Goal: Transaction & Acquisition: Register for event/course

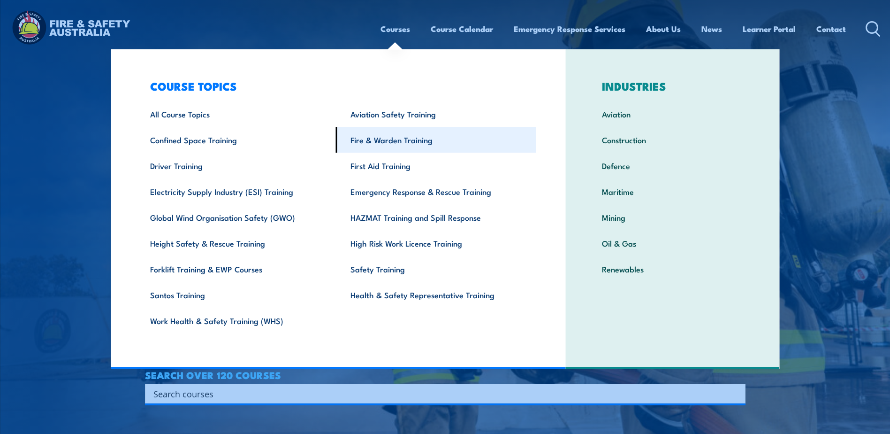
click at [398, 139] on link "Fire & Warden Training" at bounding box center [436, 140] width 200 height 26
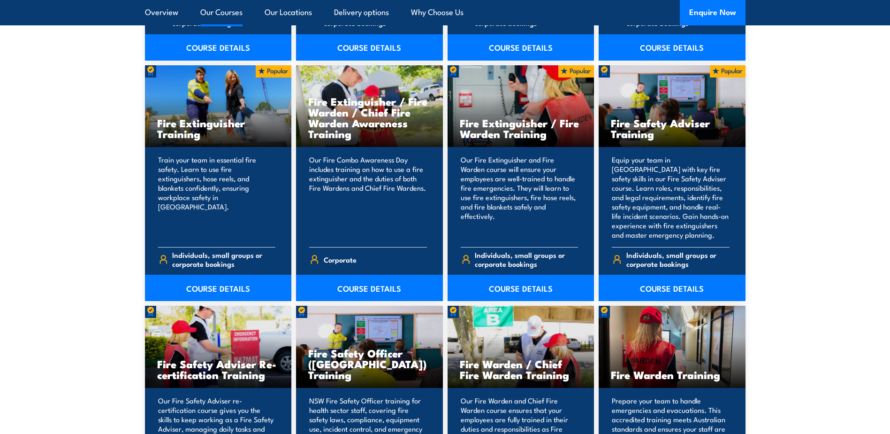
scroll to position [986, 0]
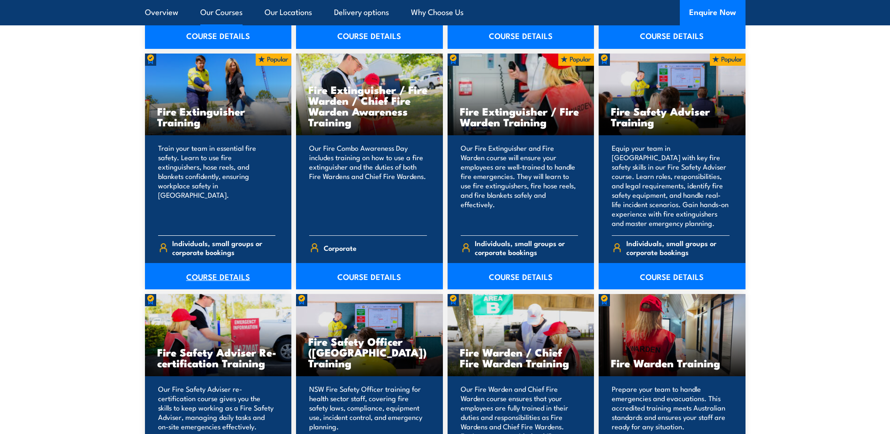
click at [202, 275] on link "COURSE DETAILS" at bounding box center [218, 276] width 147 height 26
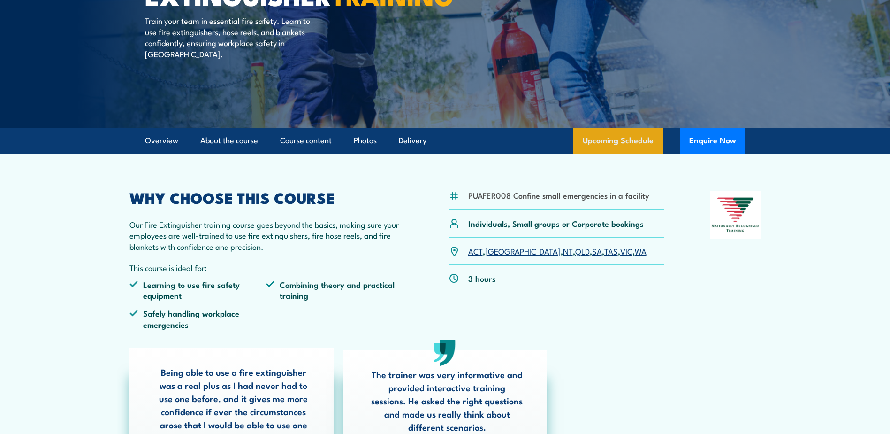
click at [628, 140] on link "Upcoming Schedule" at bounding box center [619, 140] width 90 height 25
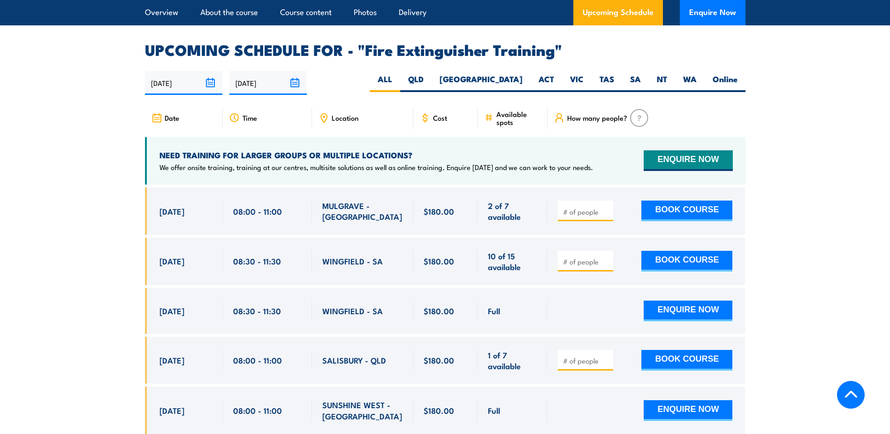
scroll to position [1528, 0]
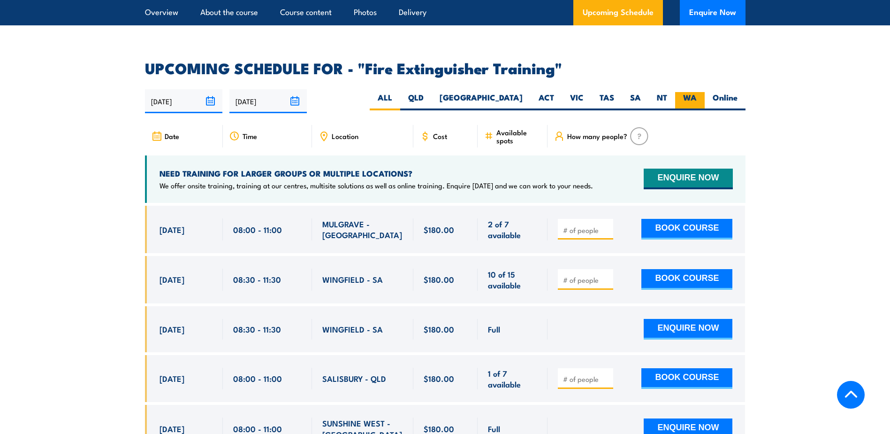
click at [693, 92] on label "WA" at bounding box center [690, 101] width 30 height 18
click at [697, 92] on input "WA" at bounding box center [700, 95] width 6 height 6
radio input "true"
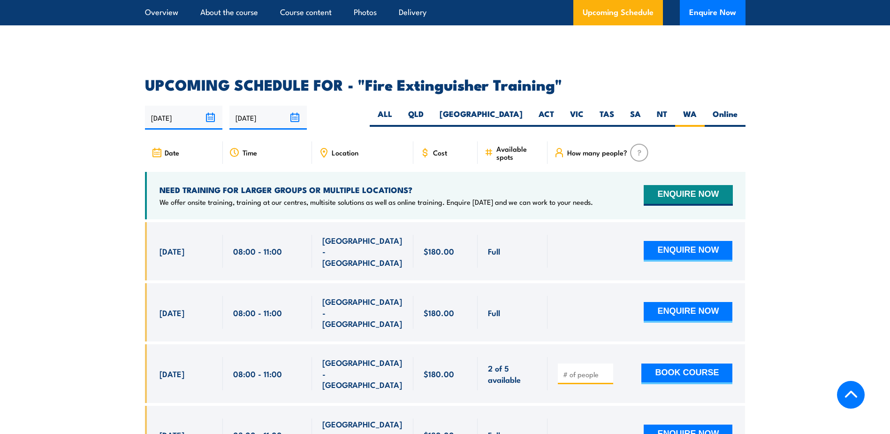
scroll to position [1481, 0]
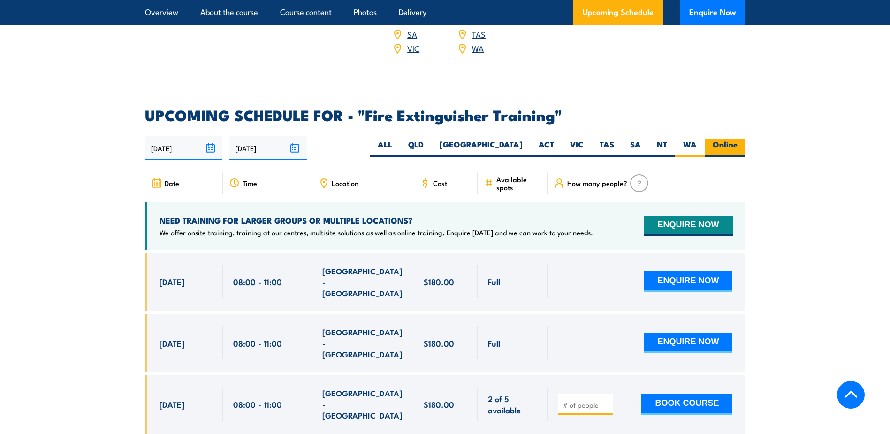
click at [725, 139] on label "Online" at bounding box center [725, 148] width 41 height 18
click at [738, 139] on input "Online" at bounding box center [741, 142] width 6 height 6
radio input "true"
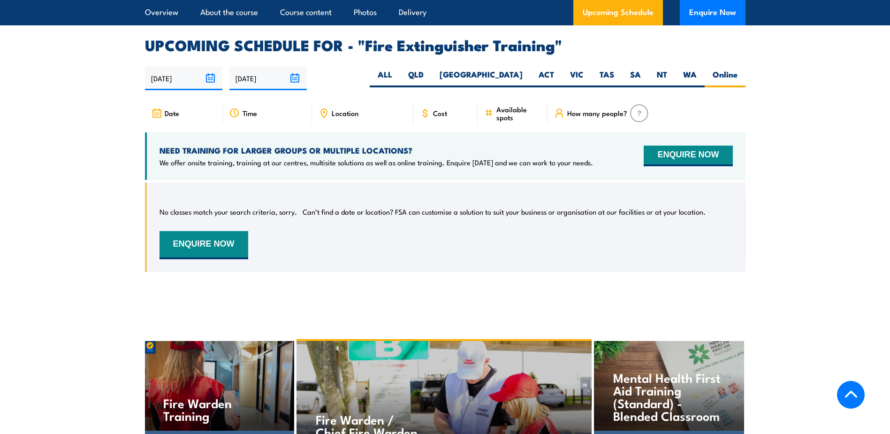
scroll to position [1528, 0]
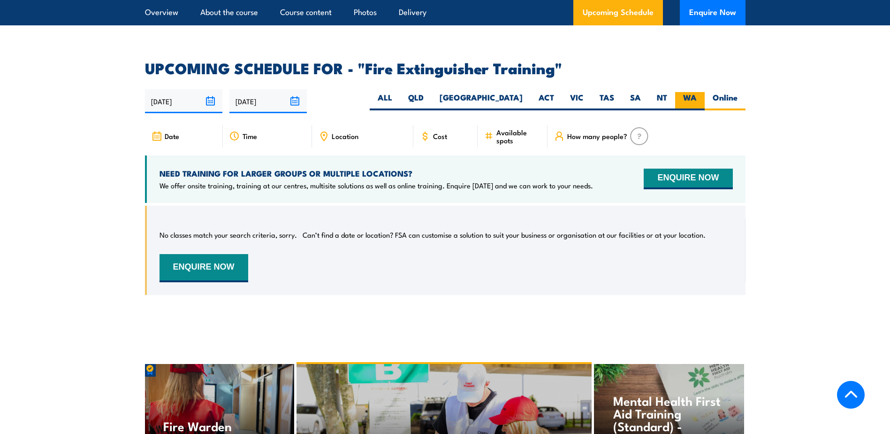
click at [689, 92] on label "WA" at bounding box center [690, 101] width 30 height 18
click at [697, 92] on input "WA" at bounding box center [700, 95] width 6 height 6
radio input "true"
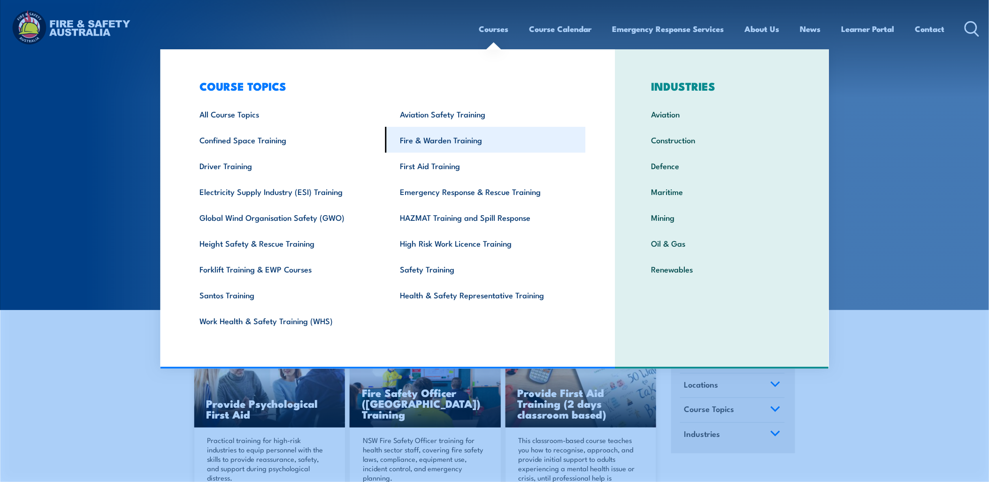
click at [460, 135] on link "Fire & Warden Training" at bounding box center [485, 140] width 200 height 26
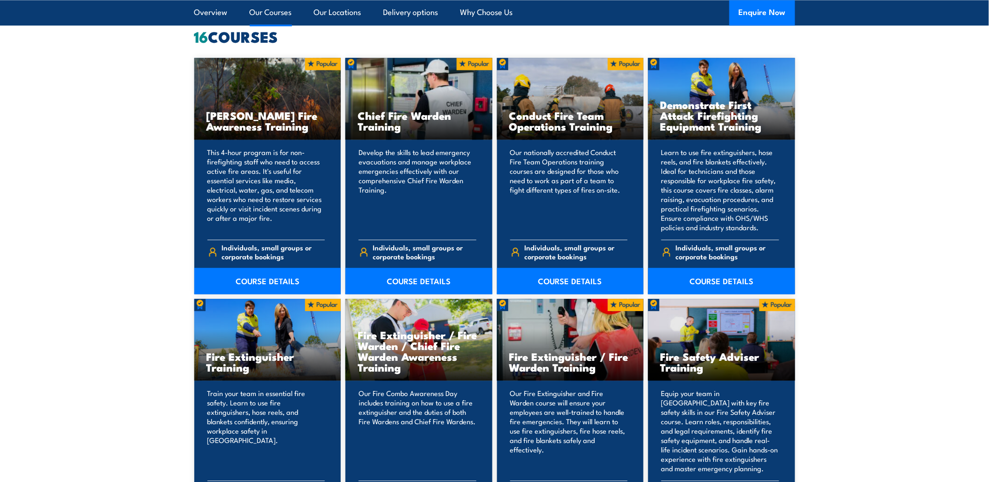
scroll to position [834, 0]
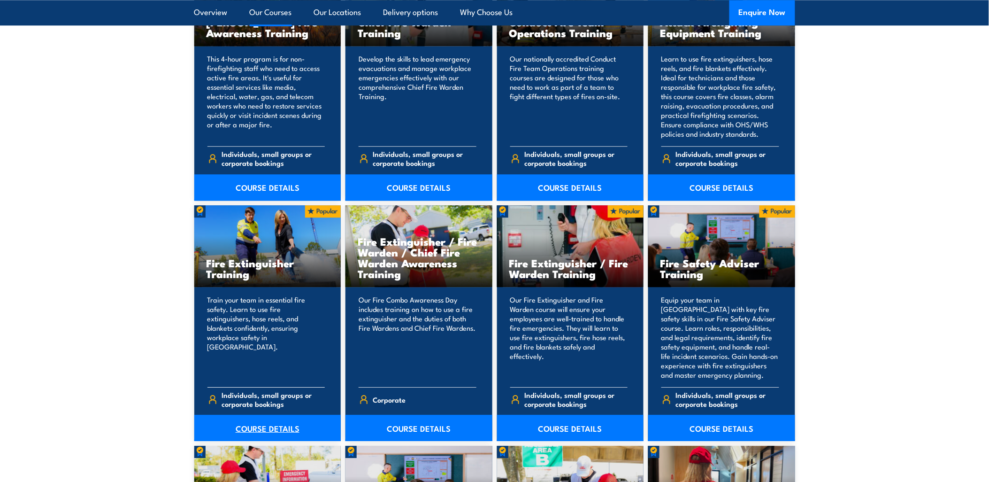
click at [266, 424] on link "COURSE DETAILS" at bounding box center [267, 427] width 147 height 26
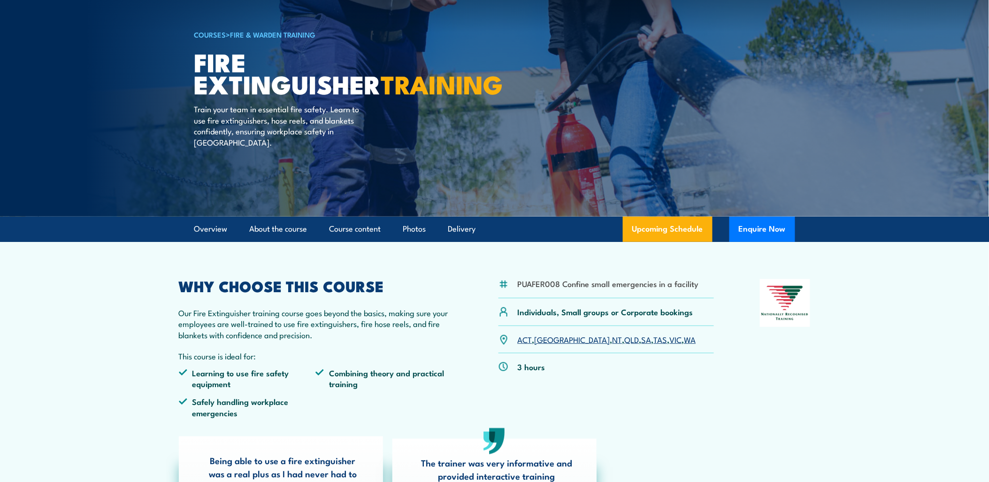
scroll to position [52, 0]
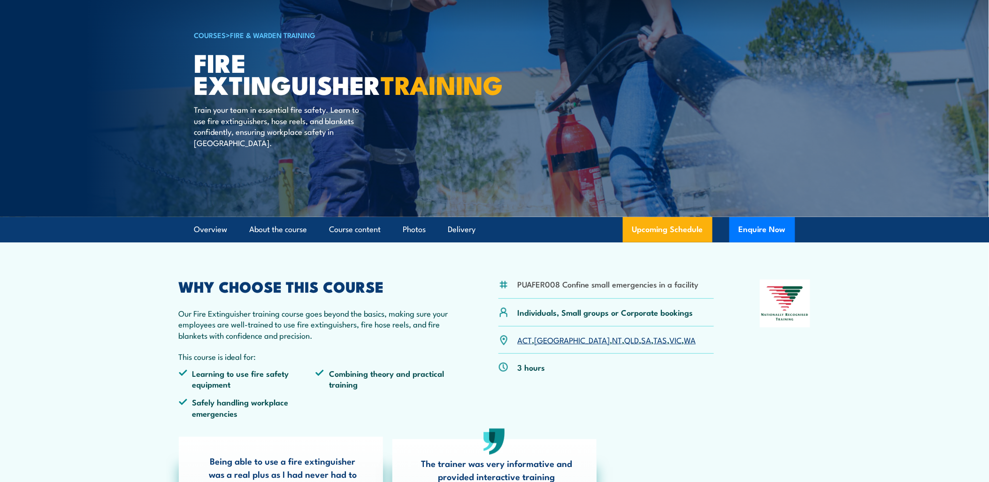
click at [684, 341] on link "WA" at bounding box center [690, 339] width 12 height 11
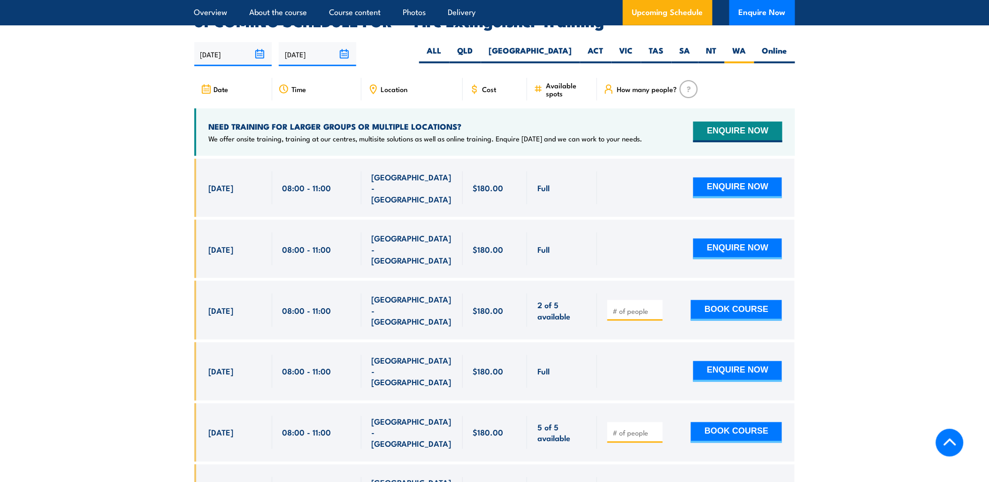
click at [643, 306] on input "number" at bounding box center [635, 310] width 47 height 9
type input "1"
click at [717, 300] on button "BOOK COURSE" at bounding box center [736, 310] width 91 height 21
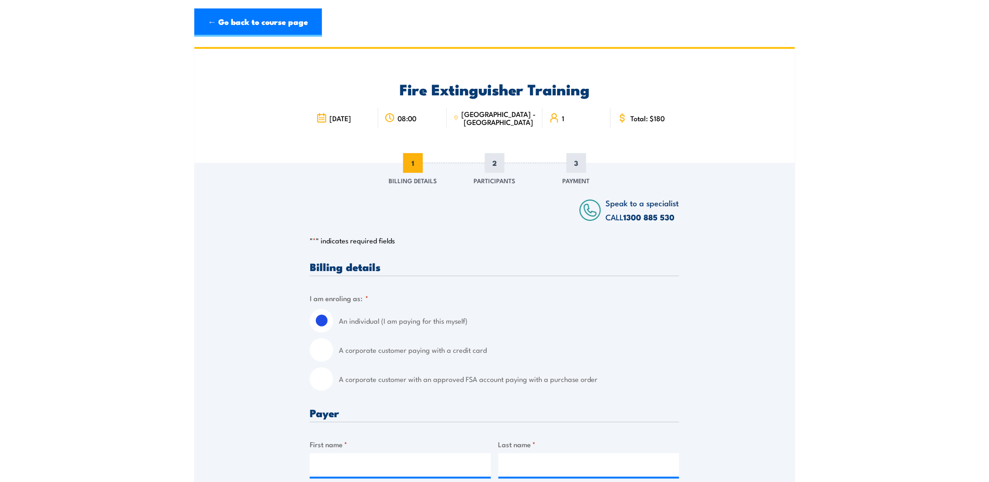
click at [322, 348] on input "A corporate customer paying with a credit card" at bounding box center [321, 349] width 23 height 23
radio input "true"
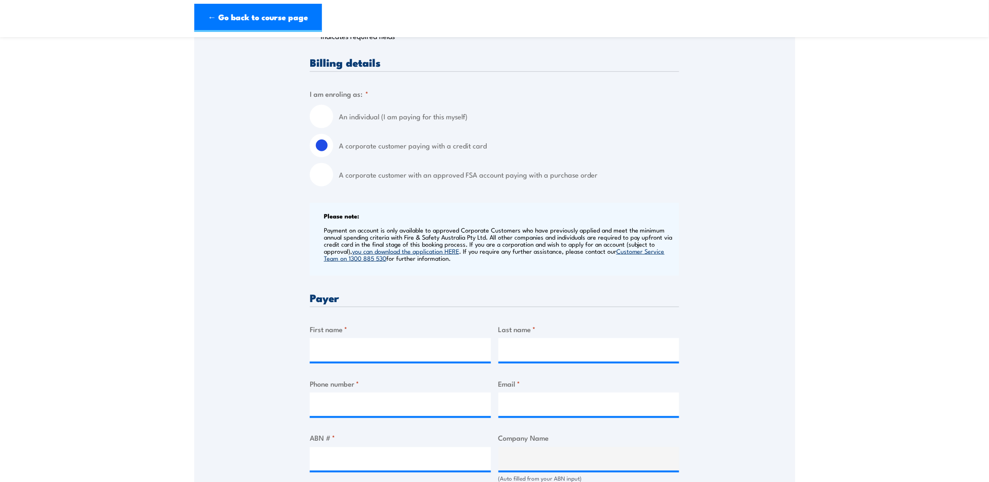
scroll to position [208, 0]
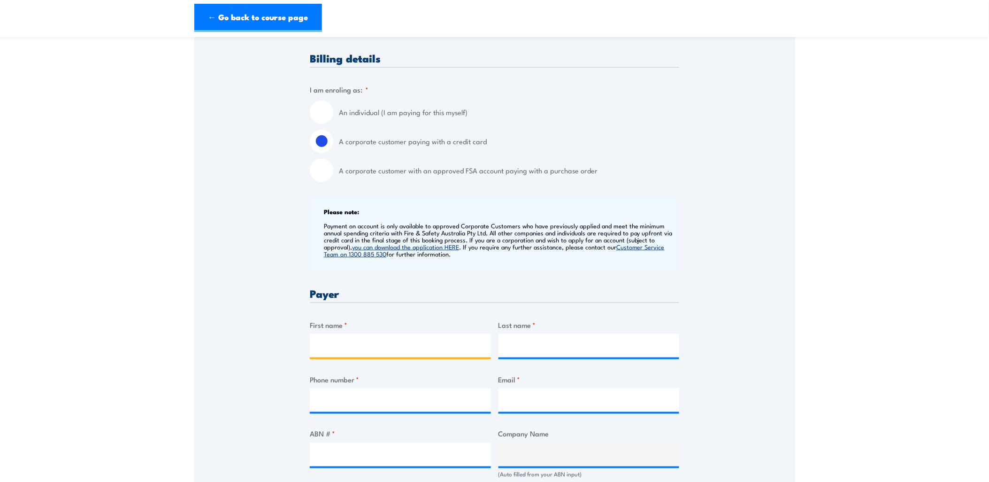
drag, startPoint x: 377, startPoint y: 341, endPoint x: 386, endPoint y: 340, distance: 9.5
click at [377, 341] on input "First name *" at bounding box center [400, 345] width 181 height 23
type input "Amber"
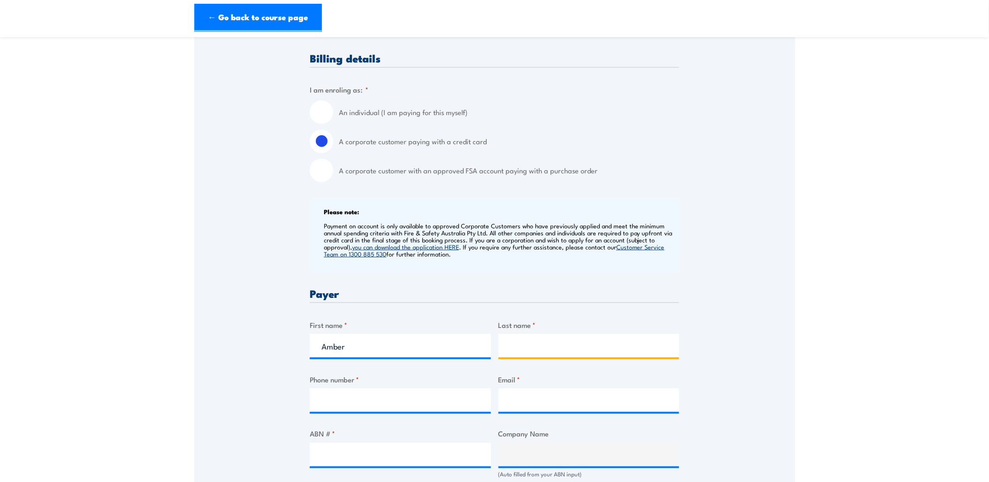
click at [606, 343] on input "Last name *" at bounding box center [588, 345] width 181 height 23
type input "Ridley"
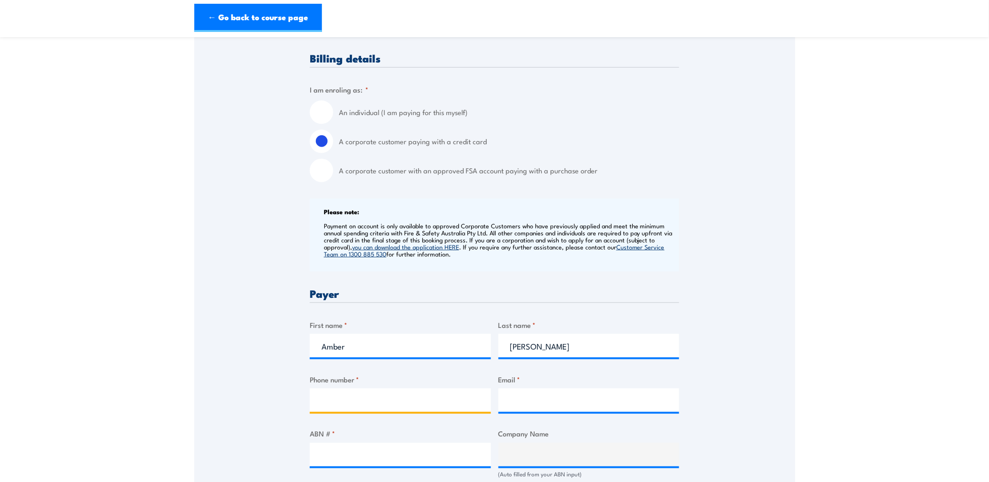
click at [462, 400] on input "Phone number *" at bounding box center [400, 399] width 181 height 23
type input "0431302488"
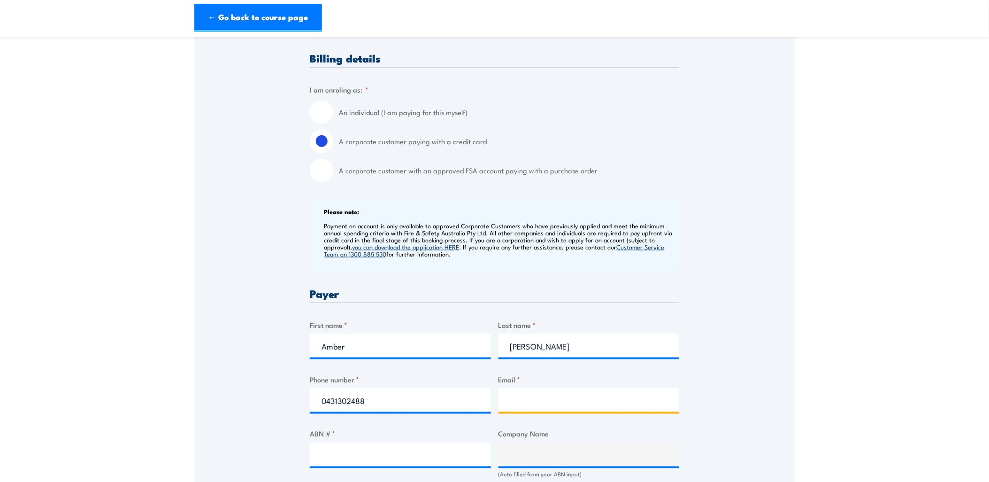
click at [517, 400] on input "Email *" at bounding box center [588, 399] width 181 height 23
type input "amber.ridley@edlenergy.com"
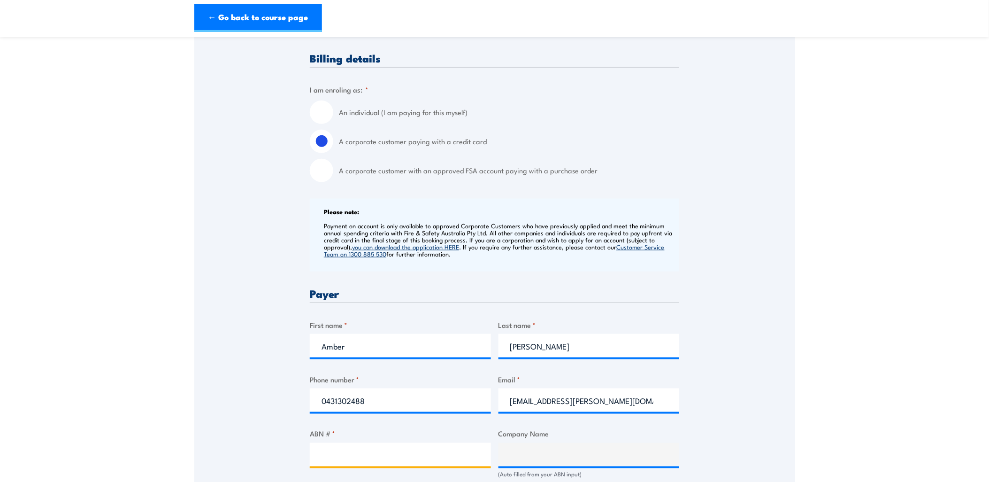
click at [372, 460] on input "ABN # *" at bounding box center [400, 454] width 181 height 23
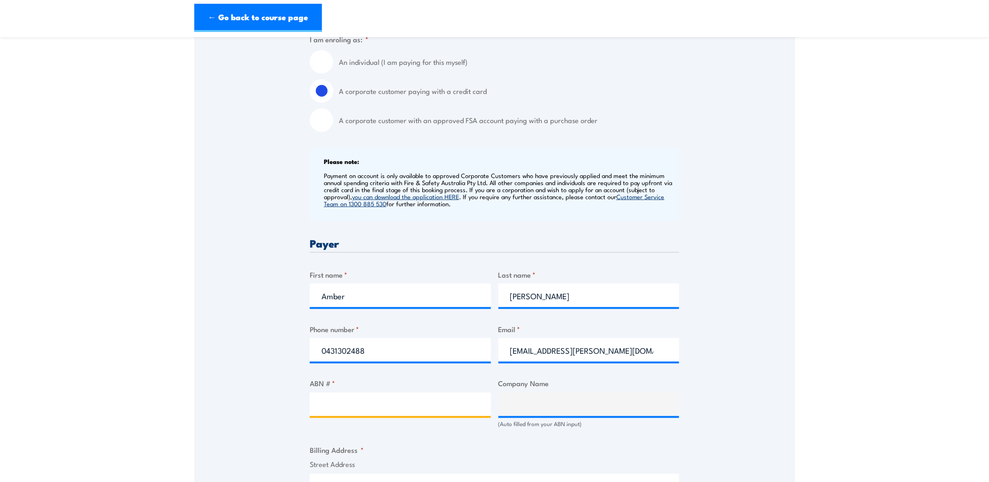
scroll to position [313, 0]
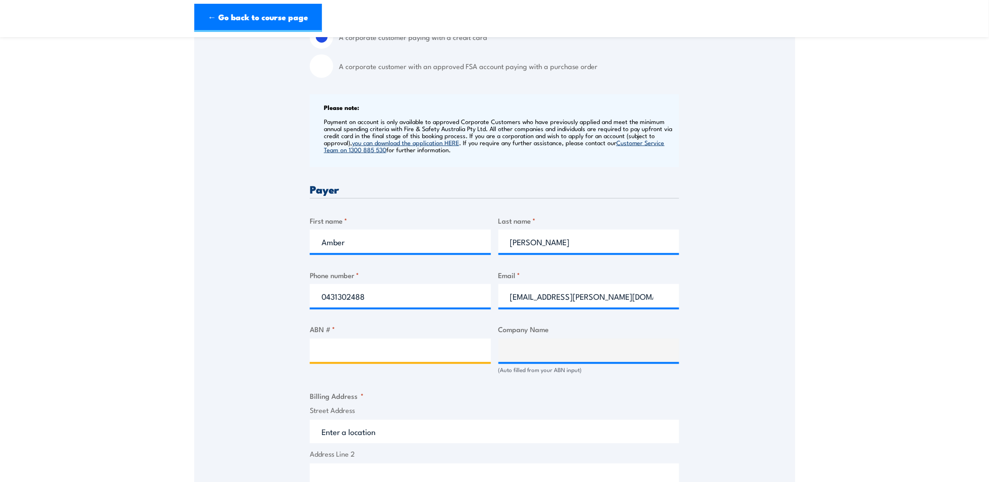
click at [345, 352] on input "ABN # *" at bounding box center [400, 349] width 181 height 23
type input "39055555416"
type input "EDL GROUP OPERATIONS PTY LTD"
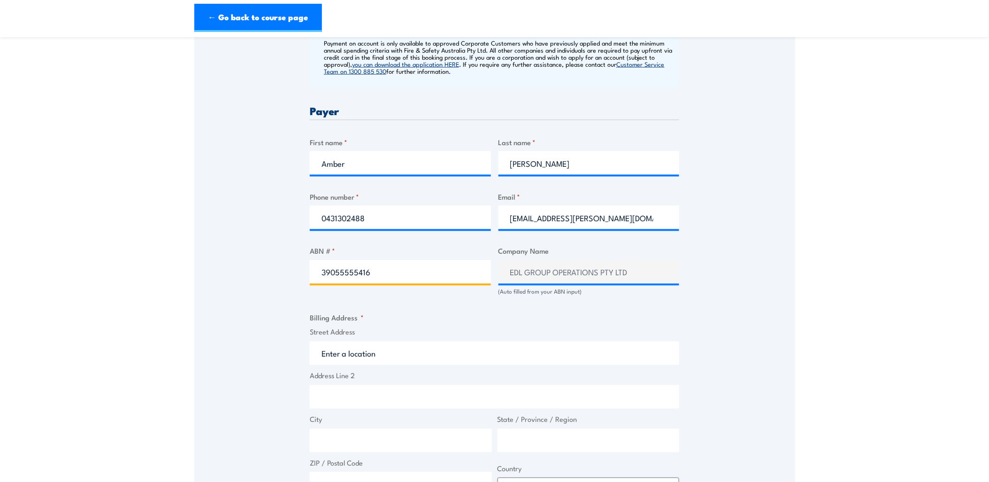
scroll to position [417, 0]
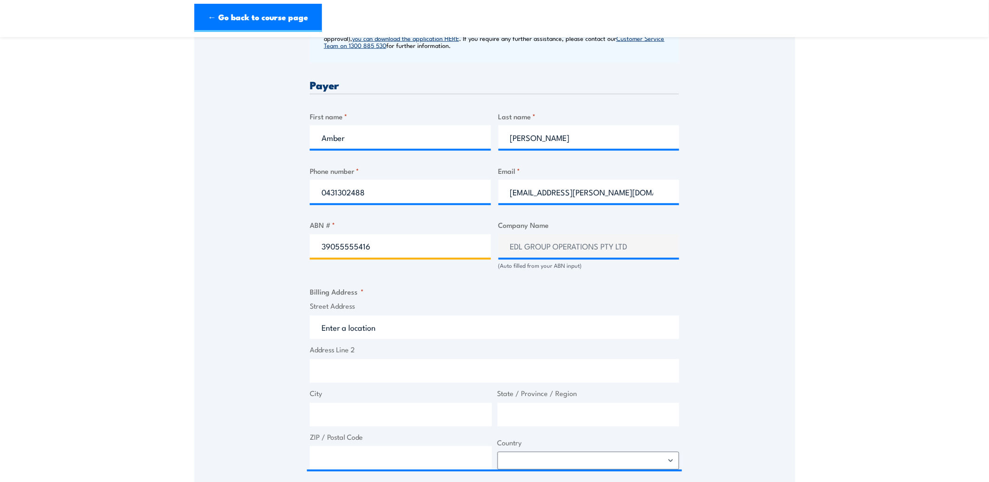
type input "39055555416"
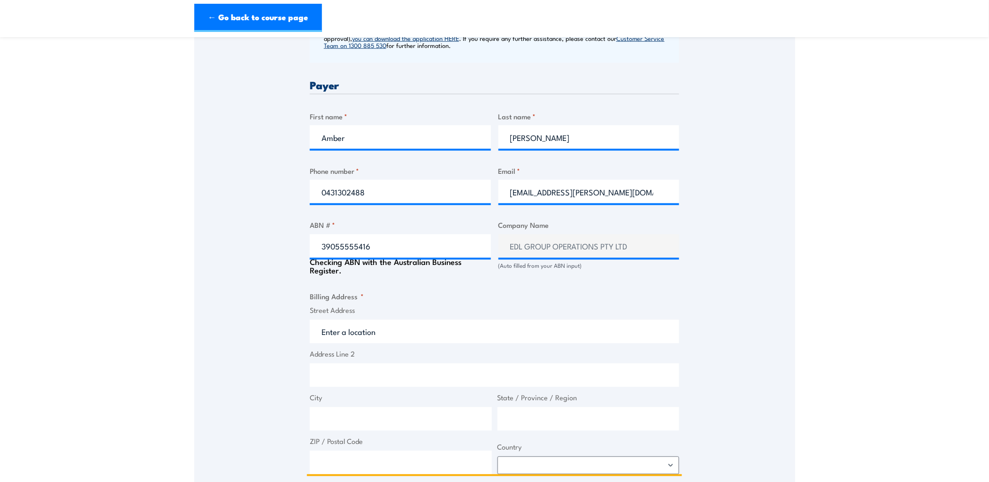
click at [400, 330] on input "Street Address" at bounding box center [494, 331] width 369 height 23
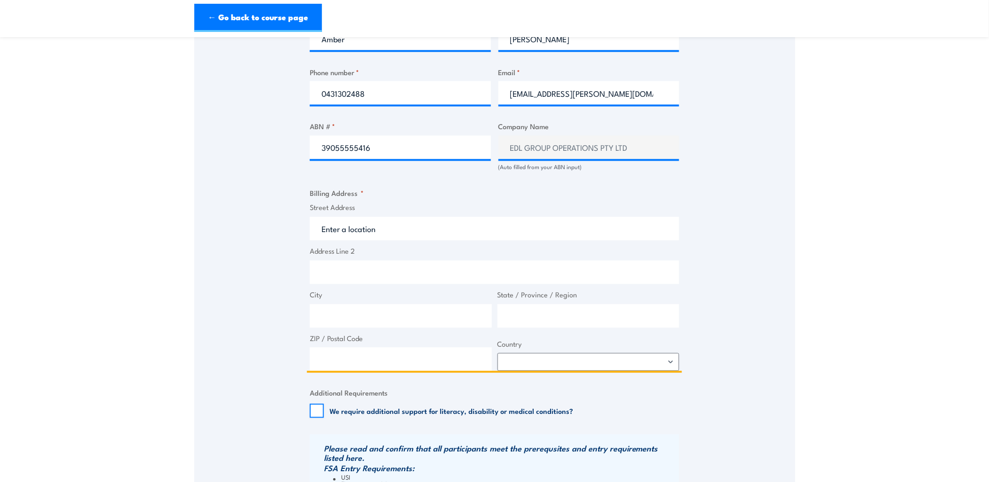
scroll to position [521, 0]
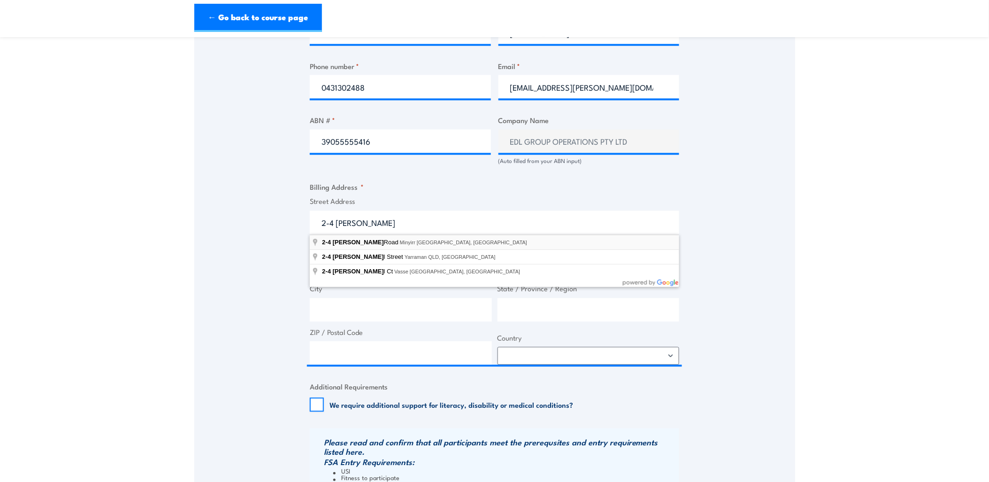
type input "2-4 McDaniel Road, Minyirr WA, Australia"
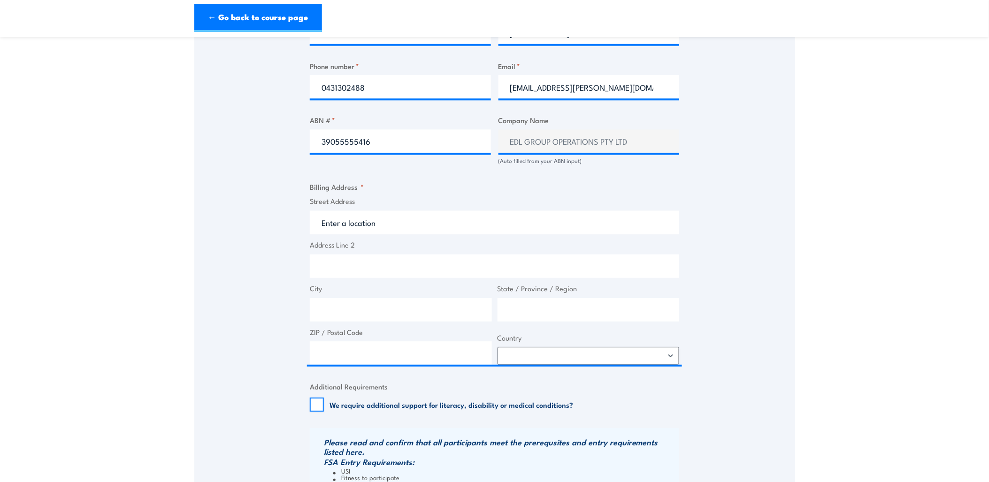
type input "2 McDaniel Rd"
type input "Minyirr"
type input "Western Australia"
type input "6725"
select select "Australia"
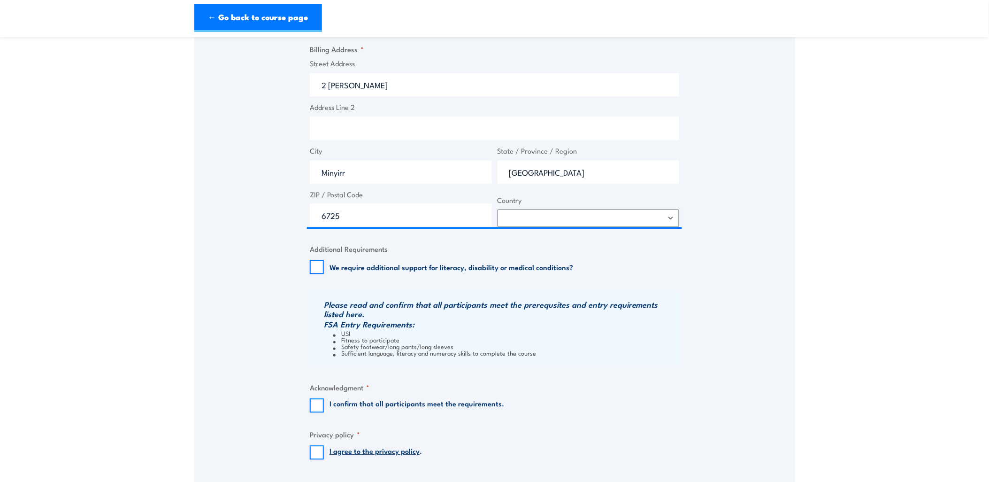
scroll to position [678, 0]
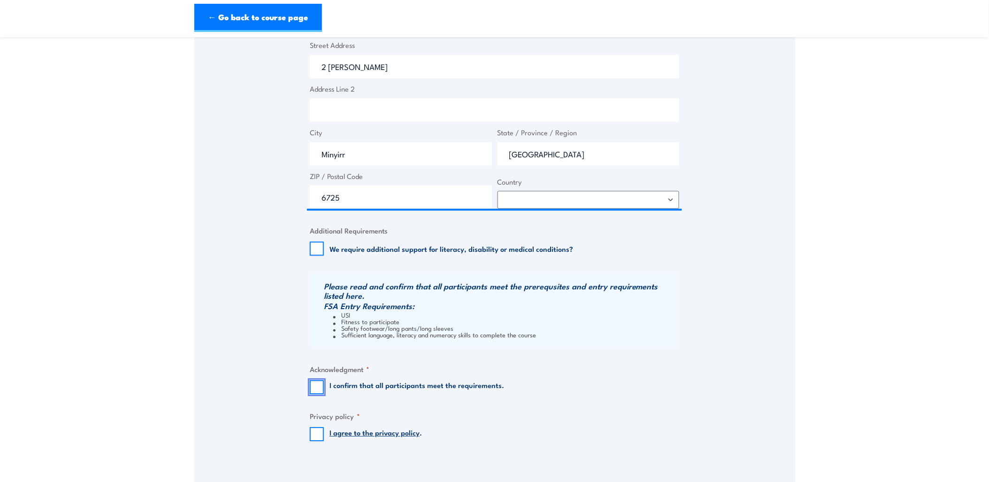
click at [314, 386] on input "I confirm that all participants meet the requirements." at bounding box center [317, 387] width 14 height 14
checkbox input "true"
click at [313, 433] on input "I agree to the privacy policy ." at bounding box center [317, 434] width 14 height 14
checkbox input "true"
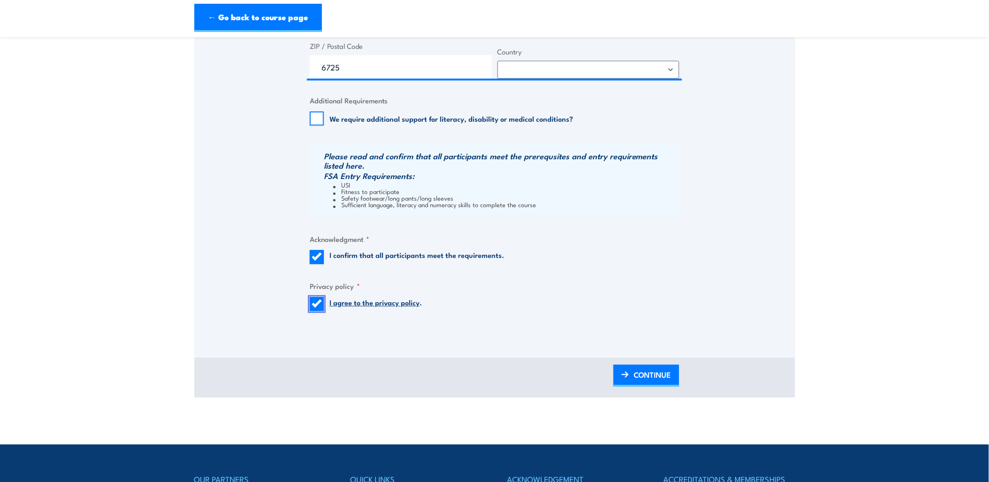
scroll to position [834, 0]
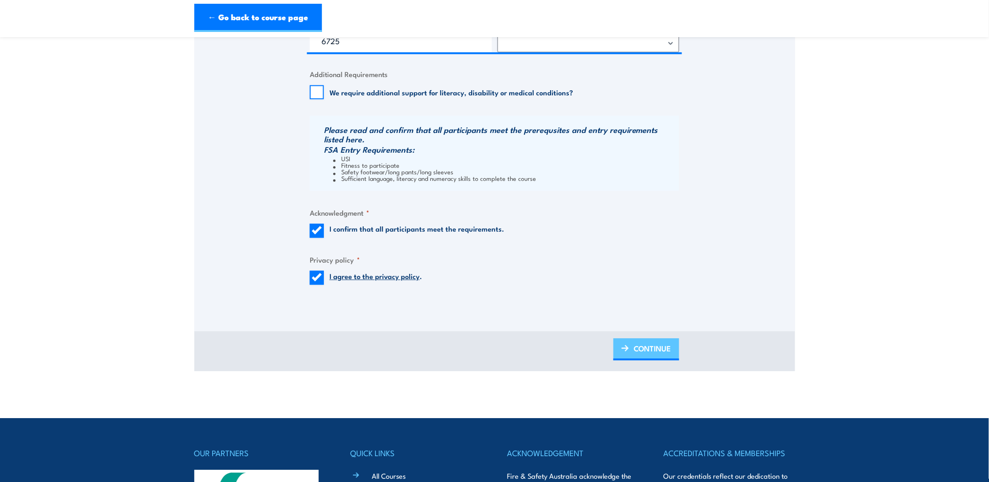
click at [658, 346] on span "CONTINUE" at bounding box center [653, 348] width 38 height 25
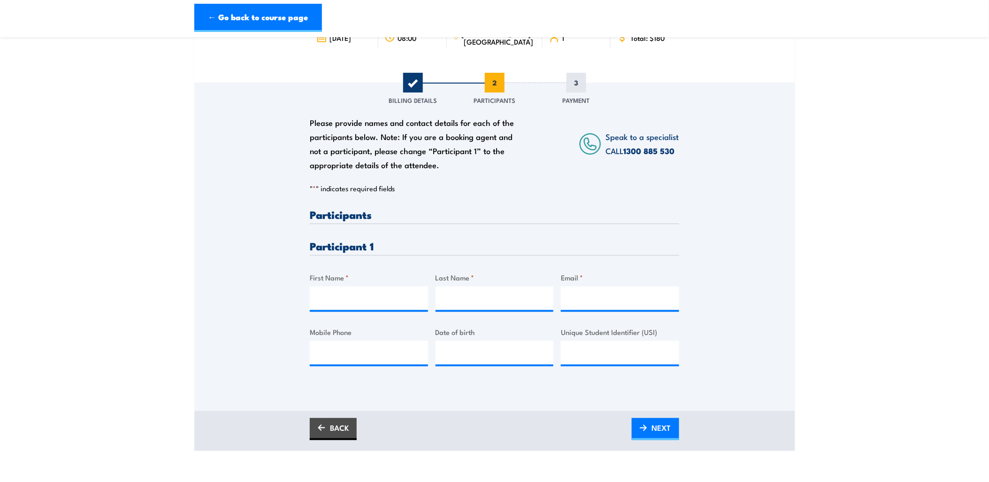
scroll to position [0, 0]
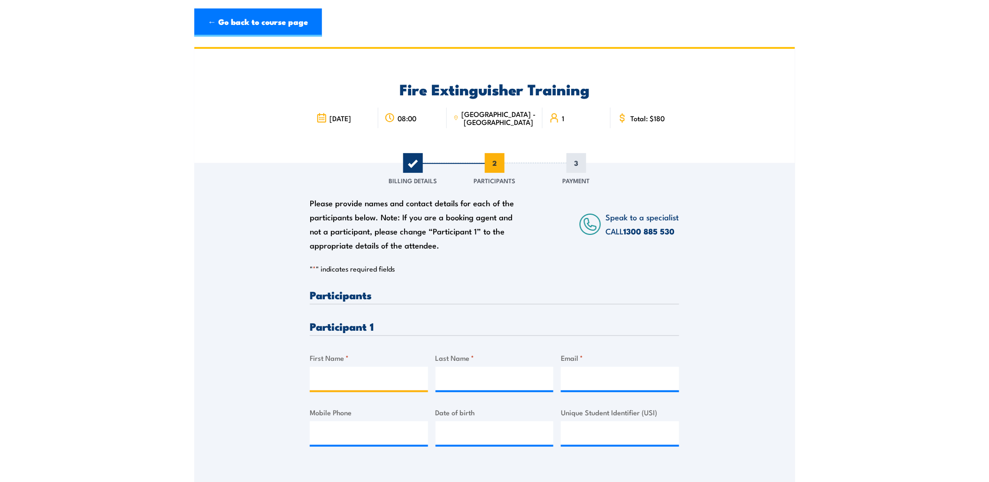
click at [368, 388] on input "First Name *" at bounding box center [369, 378] width 118 height 23
type input "Rod"
click at [484, 377] on input "Last Name *" at bounding box center [495, 378] width 118 height 23
type input "Bowen"
click at [611, 370] on input "Email *" at bounding box center [620, 378] width 118 height 23
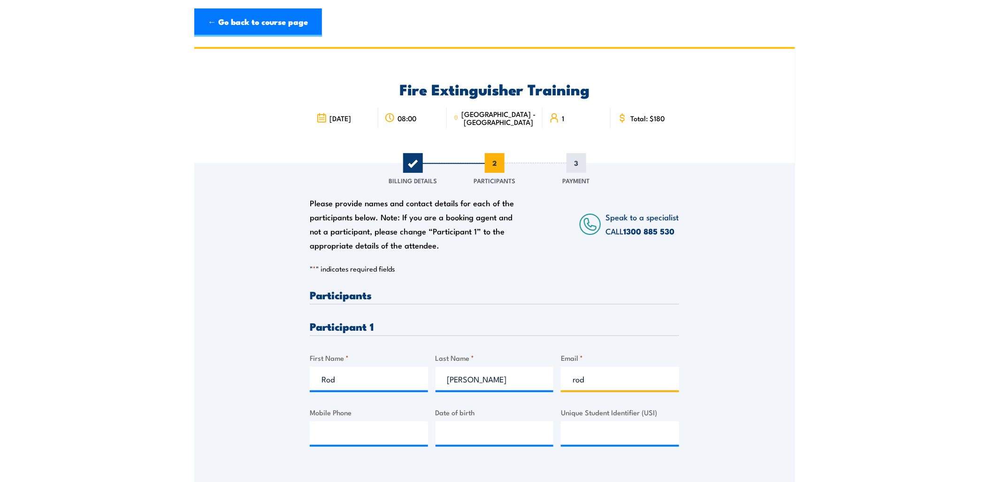
click at [641, 383] on input "rod" at bounding box center [620, 378] width 118 height 23
click at [658, 378] on input "rod" at bounding box center [620, 378] width 118 height 23
type input "rodney.bowen@edlenergy.com"
type input "0438436391"
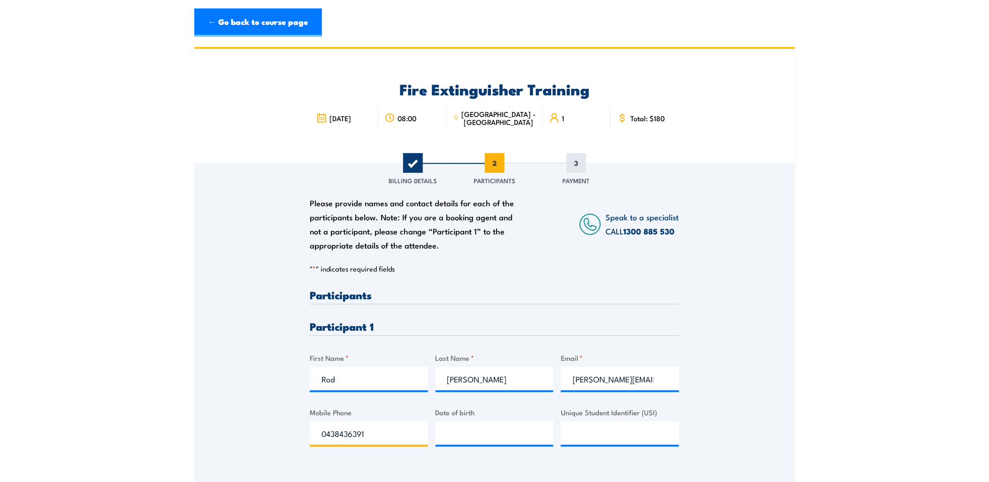
drag, startPoint x: 378, startPoint y: 435, endPoint x: 237, endPoint y: 438, distance: 141.3
click at [237, 438] on div "Please provide names and contact details for each of the participants below. No…" at bounding box center [494, 314] width 601 height 302
click at [634, 378] on input "rodney.bowen@edlenergy.com" at bounding box center [620, 378] width 118 height 23
click at [659, 376] on input "rodney.bowen@edlenergy.com" at bounding box center [620, 378] width 118 height 23
click at [656, 381] on input "rodney.bowen@edlenergy.com" at bounding box center [620, 378] width 118 height 23
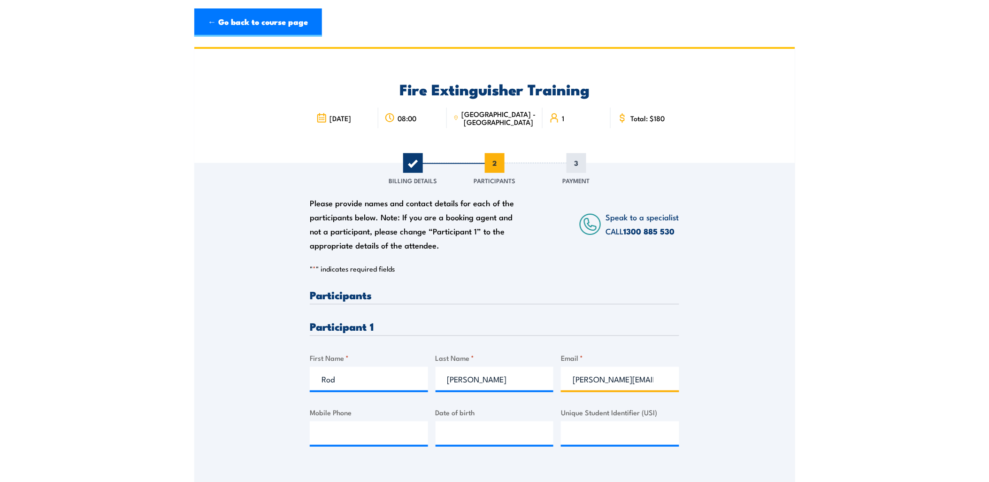
click at [630, 378] on input "rodney.bowen@edlenergy.com" at bounding box center [620, 378] width 118 height 23
click at [597, 437] on input "Unique Student Identifier (USI)" at bounding box center [620, 432] width 118 height 23
click at [610, 428] on input "Unique Student Identifier (USI)" at bounding box center [620, 432] width 118 height 23
paste input "PRW8WA68A2"
type input "PRW8WA68A2"
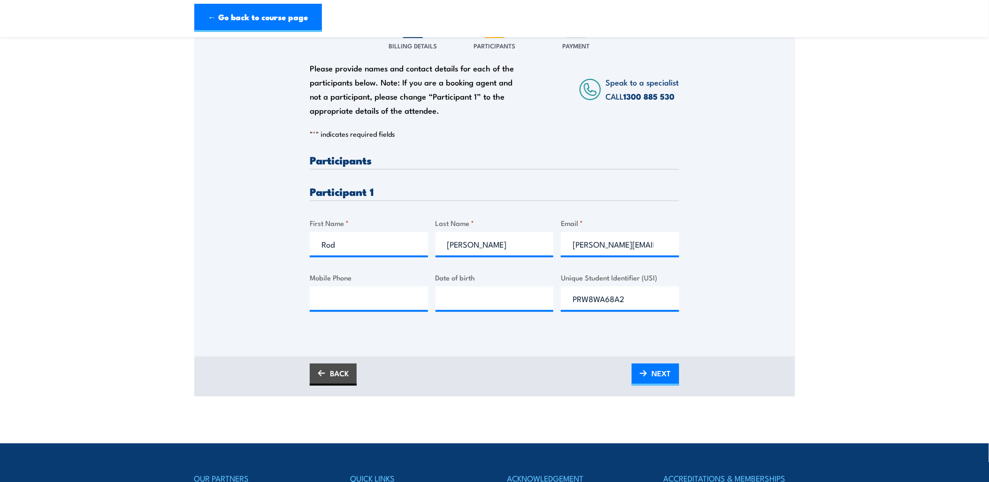
scroll to position [156, 0]
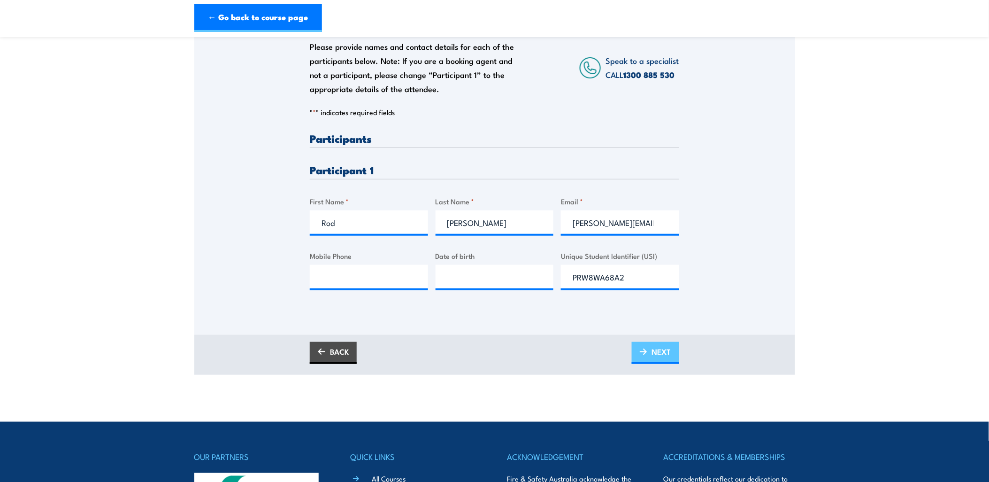
click at [662, 350] on span "NEXT" at bounding box center [661, 351] width 19 height 25
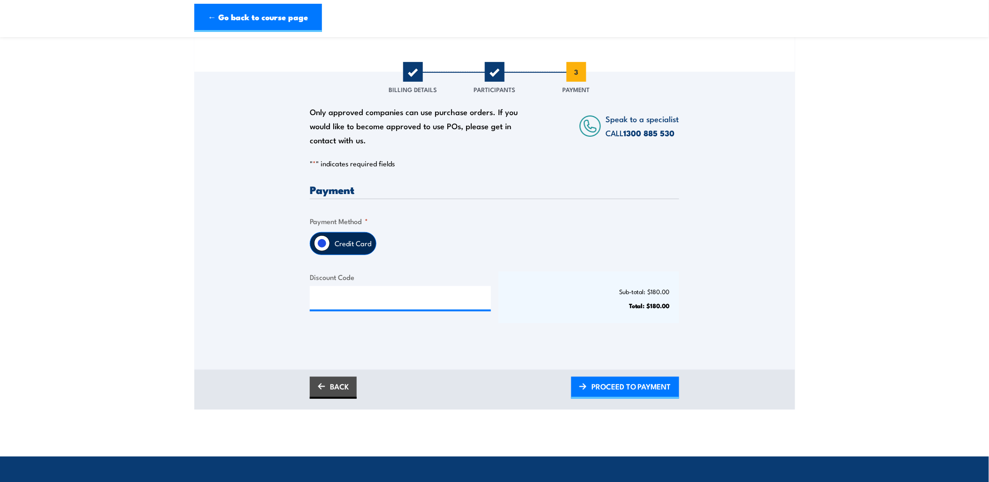
scroll to position [104, 0]
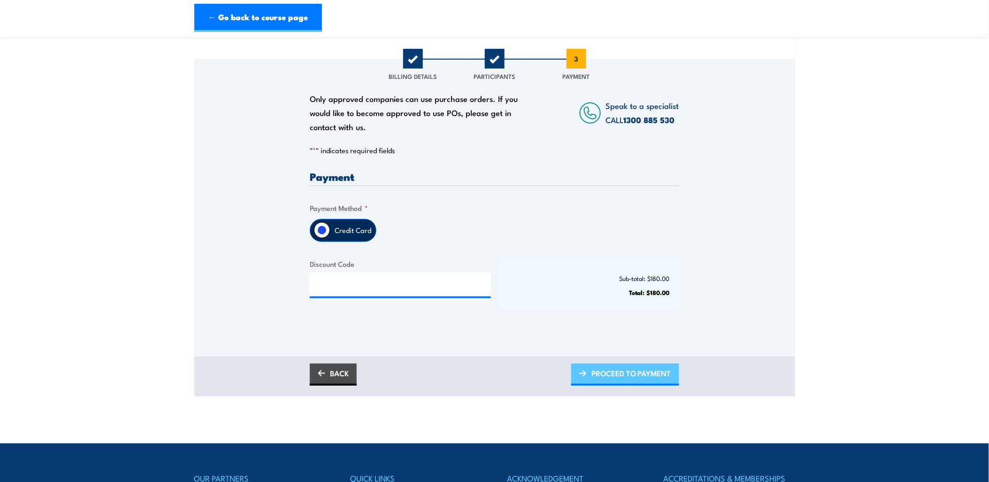
click at [616, 372] on span "PROCEED TO PAYMENT" at bounding box center [631, 372] width 80 height 25
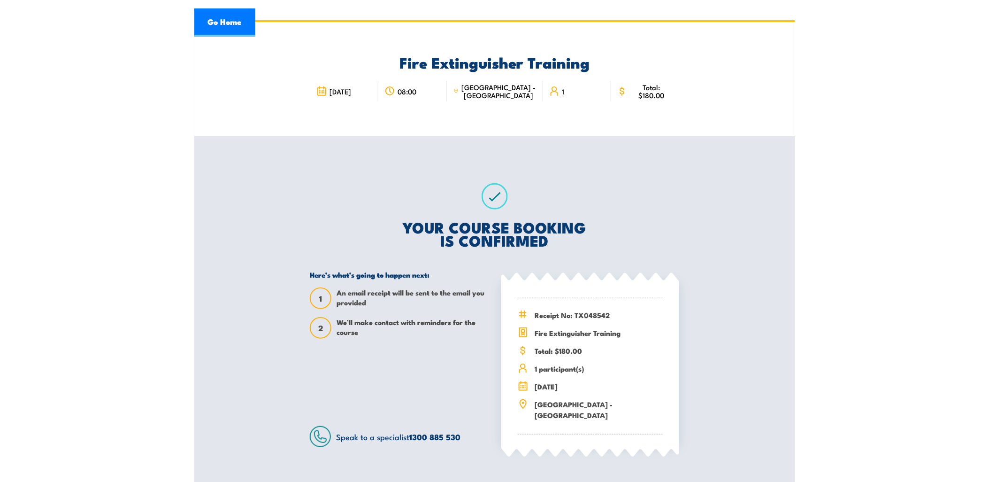
scroll to position [52, 0]
